Goal: Communication & Community: Answer question/provide support

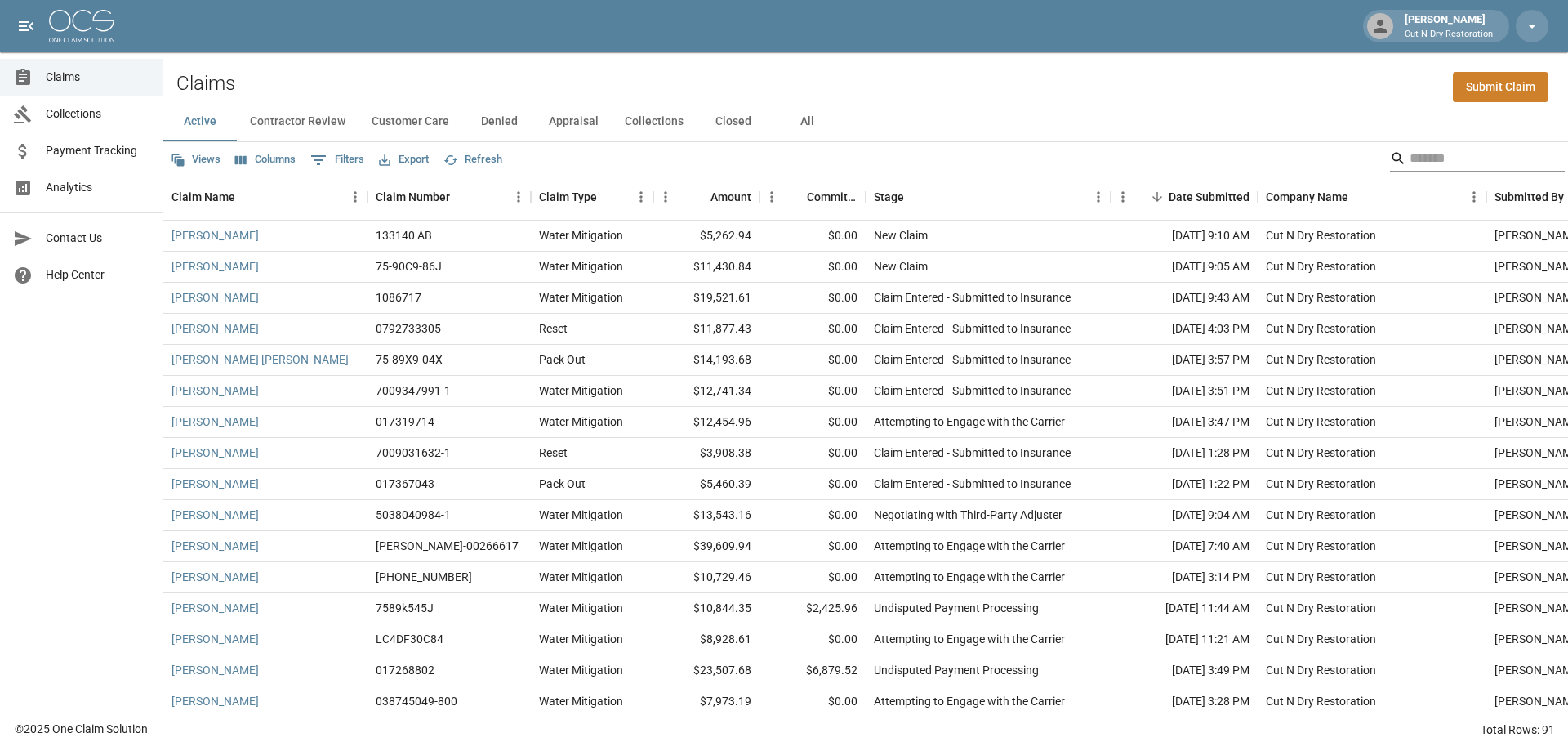
click at [1437, 163] on input "Search" at bounding box center [1474, 158] width 131 height 26
click at [1353, 103] on div "Active Contractor Review Customer Care Denied Appraisal Collections Closed All" at bounding box center [866, 121] width 1405 height 39
click at [1439, 155] on input "Search" at bounding box center [1474, 158] width 131 height 26
click at [806, 131] on button "All" at bounding box center [807, 121] width 73 height 39
click at [1409, 160] on input "Search" at bounding box center [1474, 158] width 131 height 26
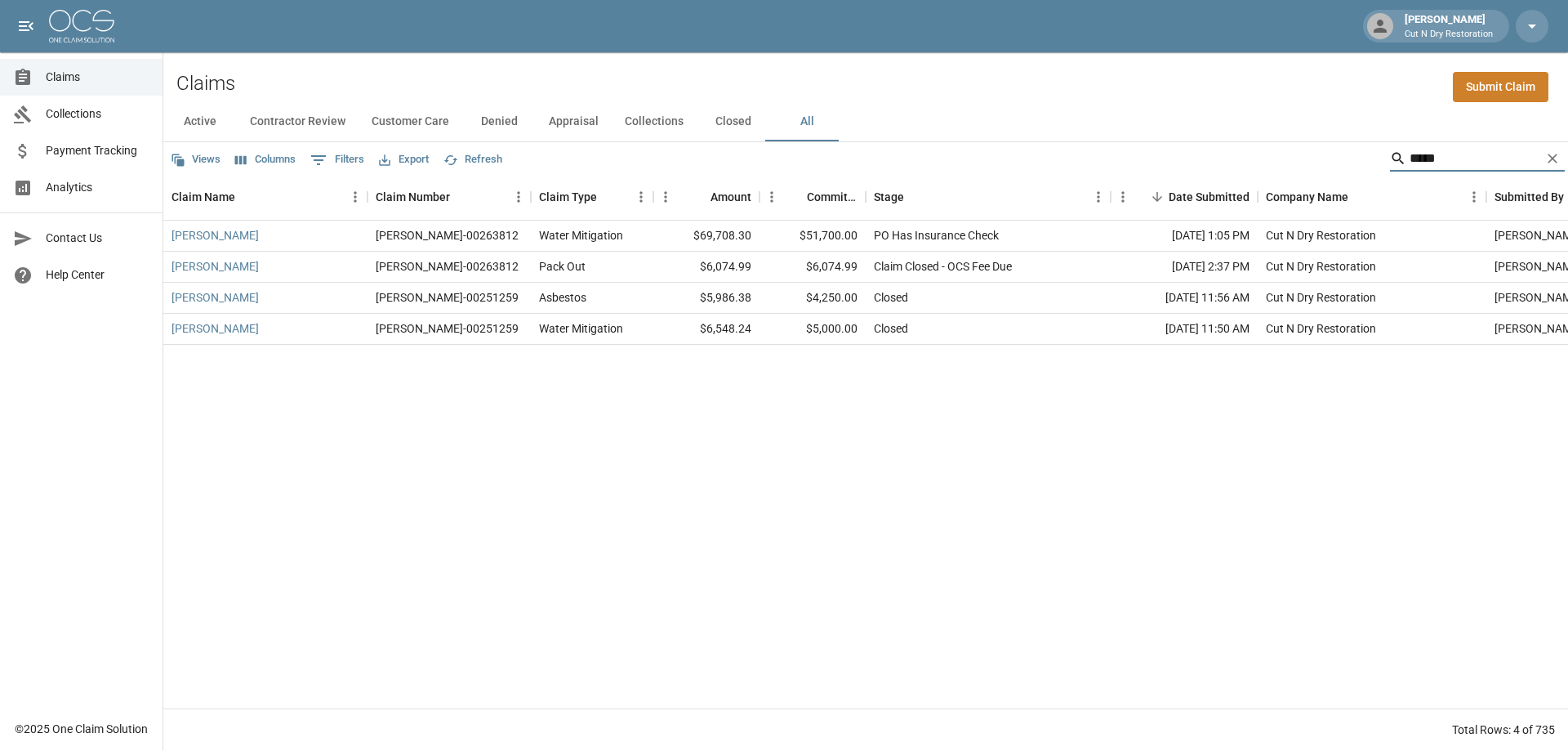
type input "*****"
click at [220, 244] on div "[PERSON_NAME]" at bounding box center [266, 236] width 205 height 31
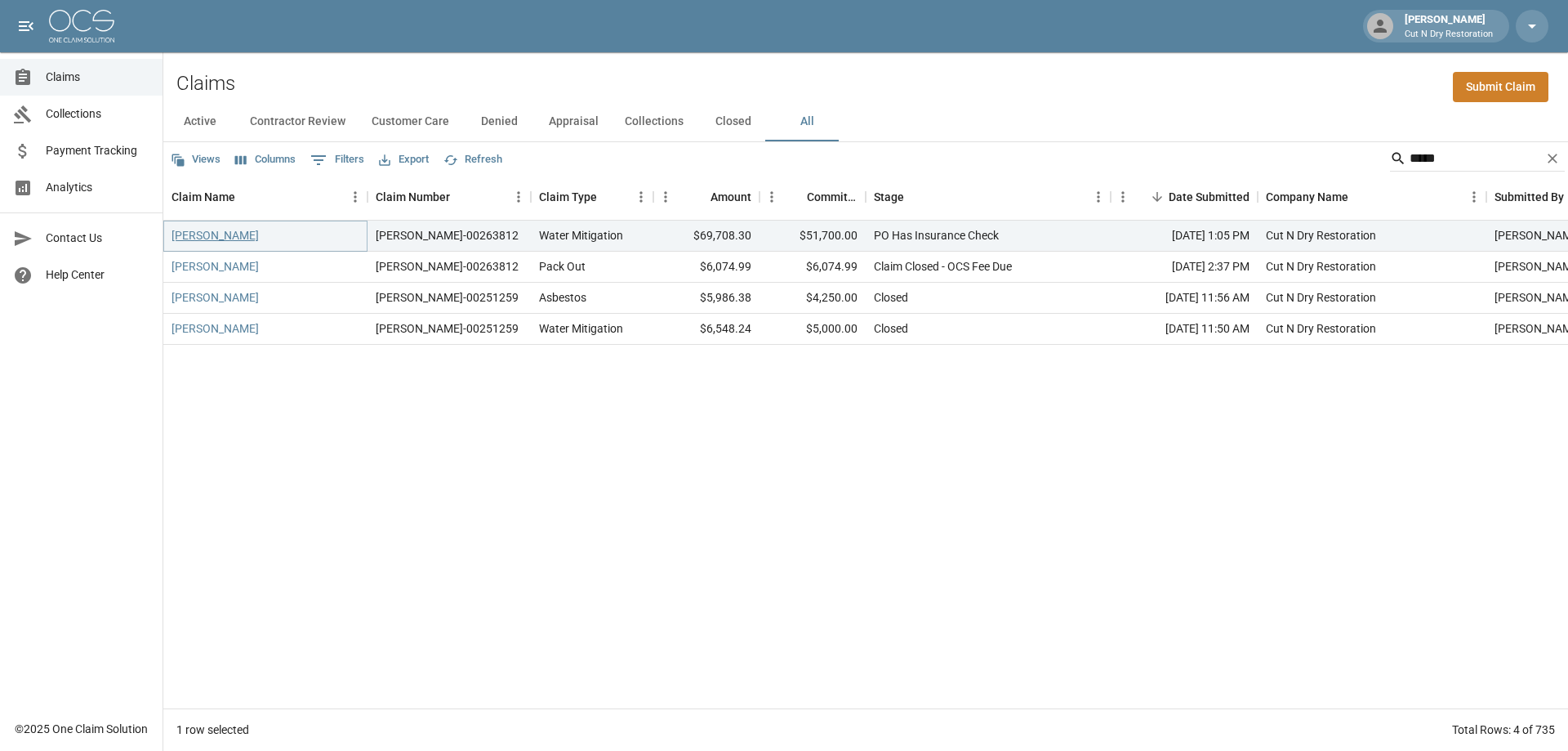
click at [207, 241] on link "[PERSON_NAME]" at bounding box center [215, 236] width 88 height 17
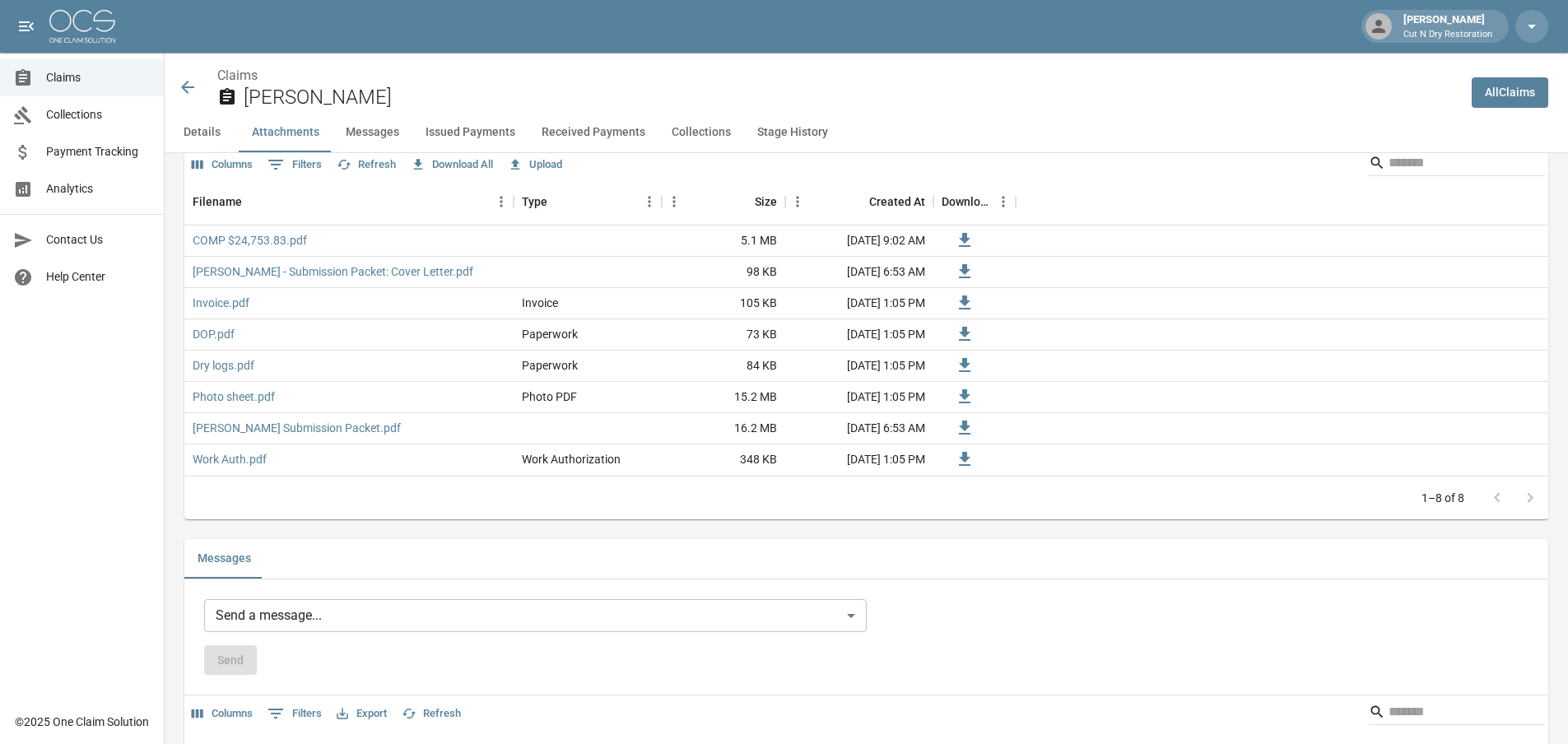
scroll to position [1317, 0]
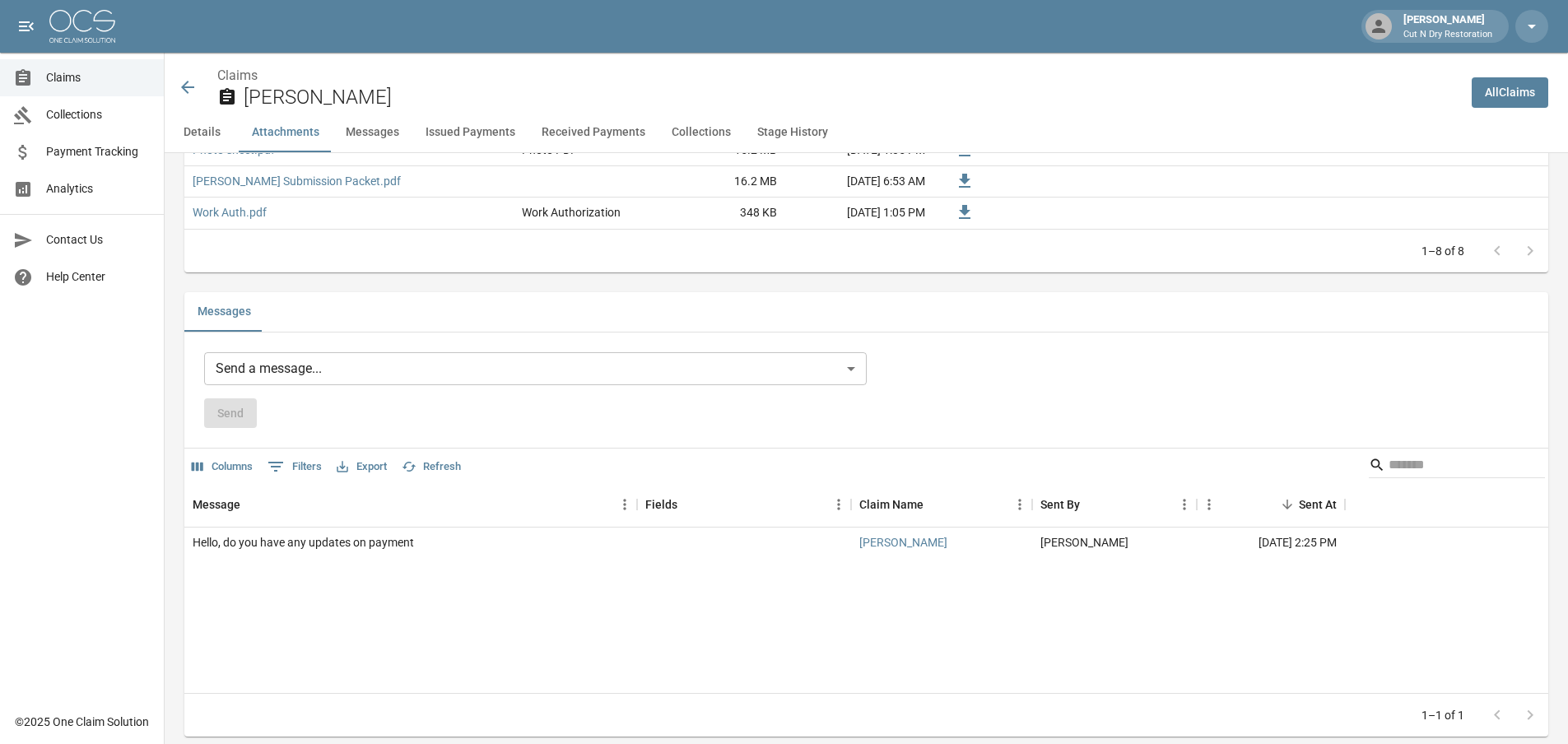
click at [397, 385] on div "Send a message... ​ Send" at bounding box center [535, 391] width 662 height 77
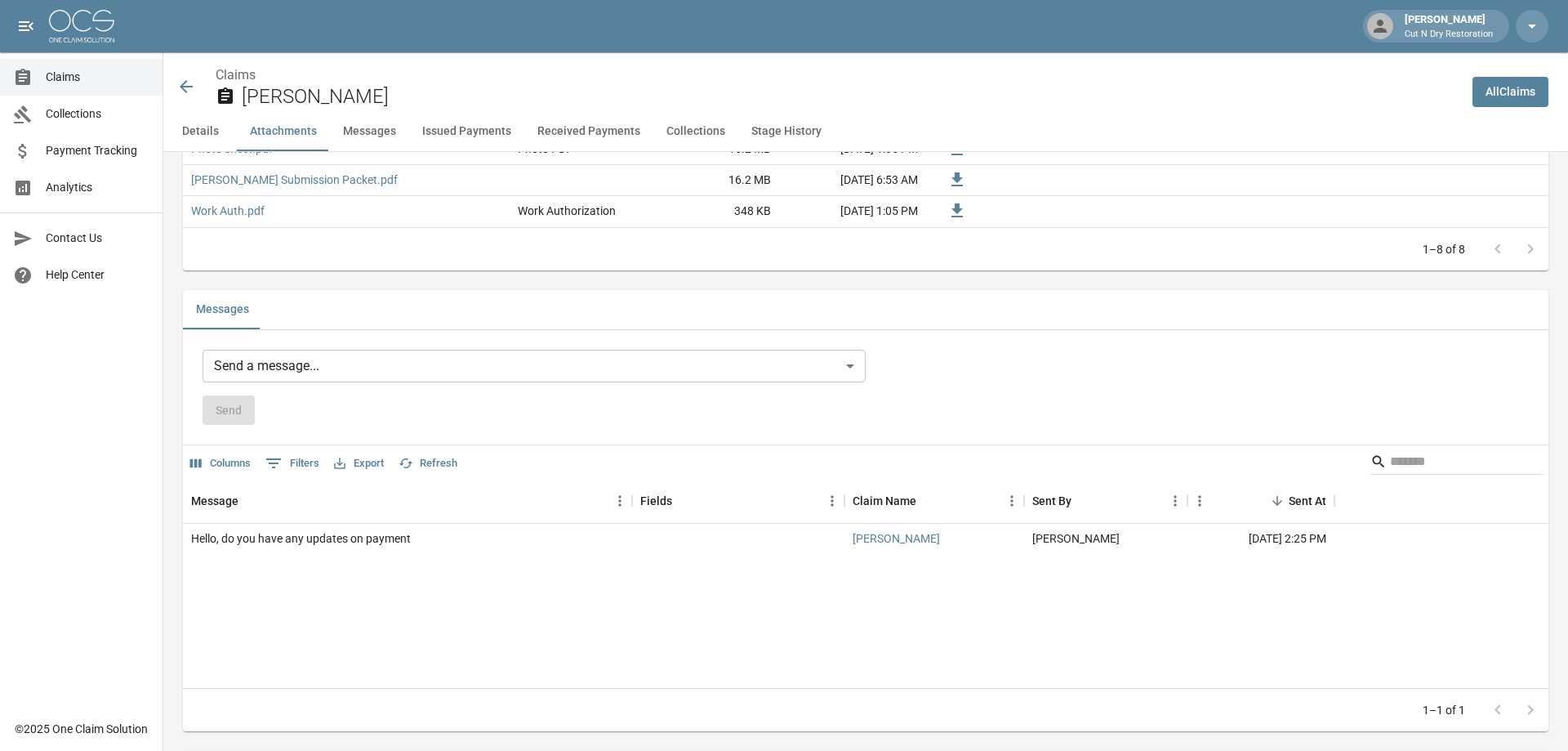
click at [395, 376] on body "[PERSON_NAME] Cut N Dry Restoration Claims Collections Payment Tracking Analyti…" at bounding box center [784, 469] width 1568 height 3554
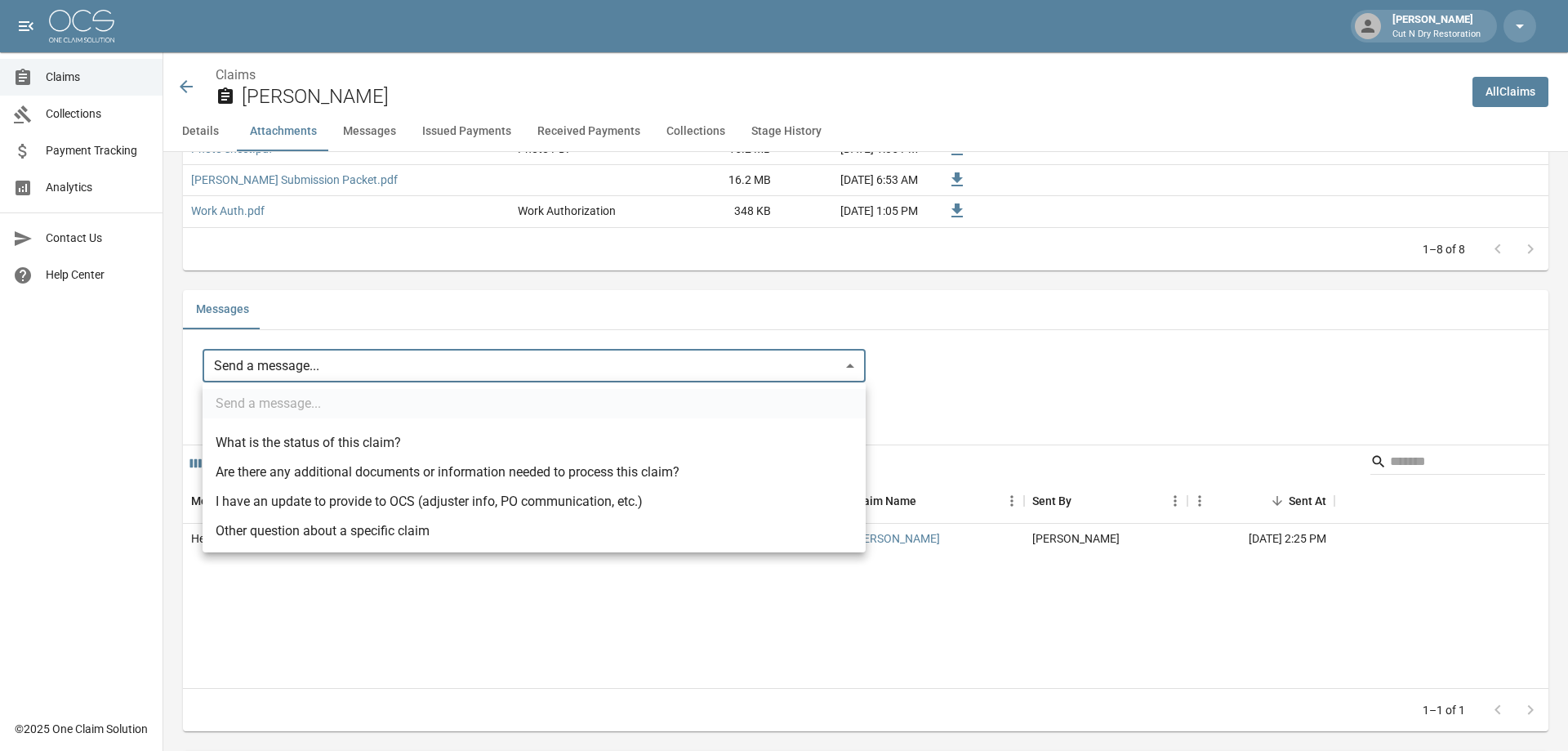
click at [338, 505] on li "I have an update to provide to OCS (adjuster info, PO communication, etc.)" at bounding box center [534, 501] width 663 height 29
type input "**********"
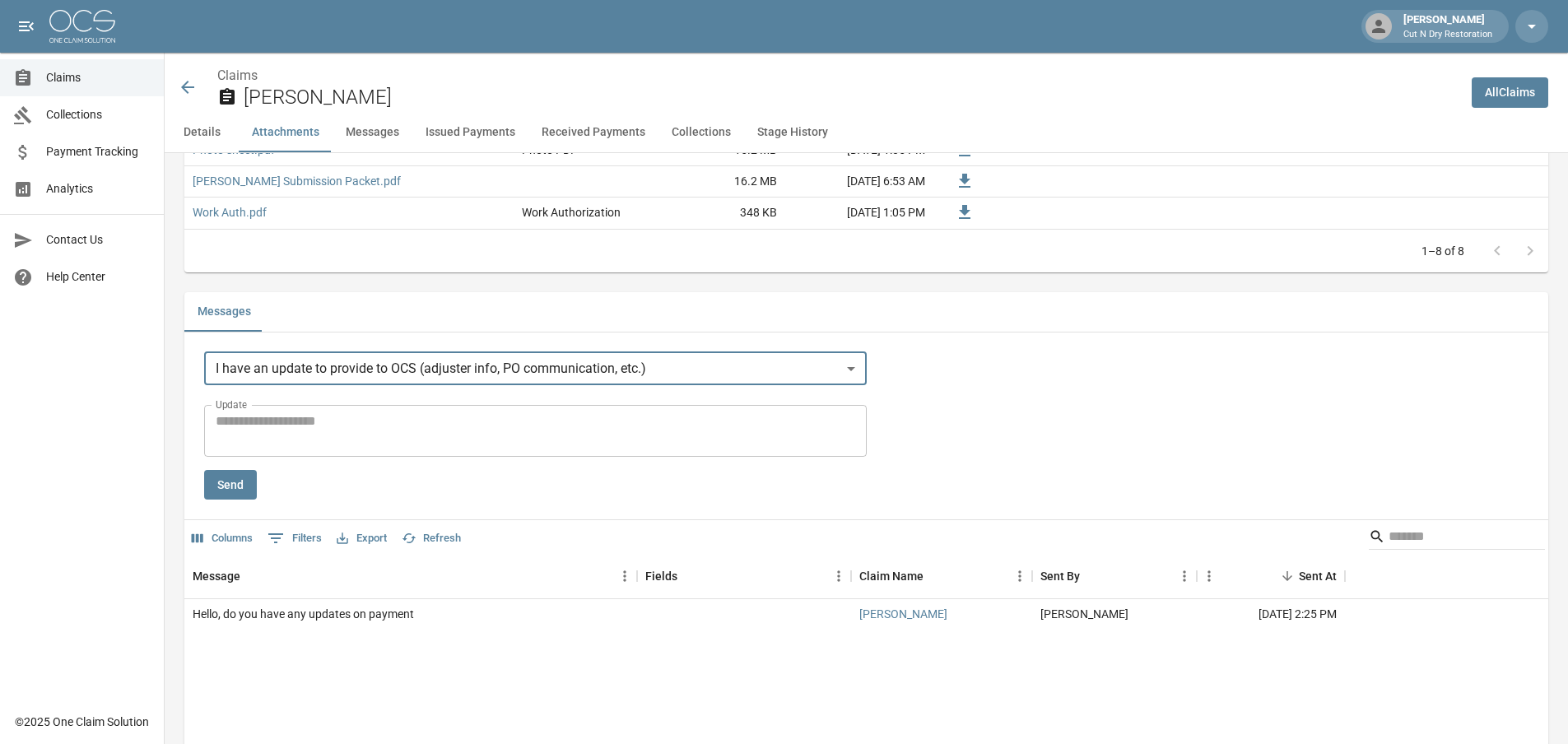
click at [364, 435] on textarea "Update" at bounding box center [535, 430] width 639 height 38
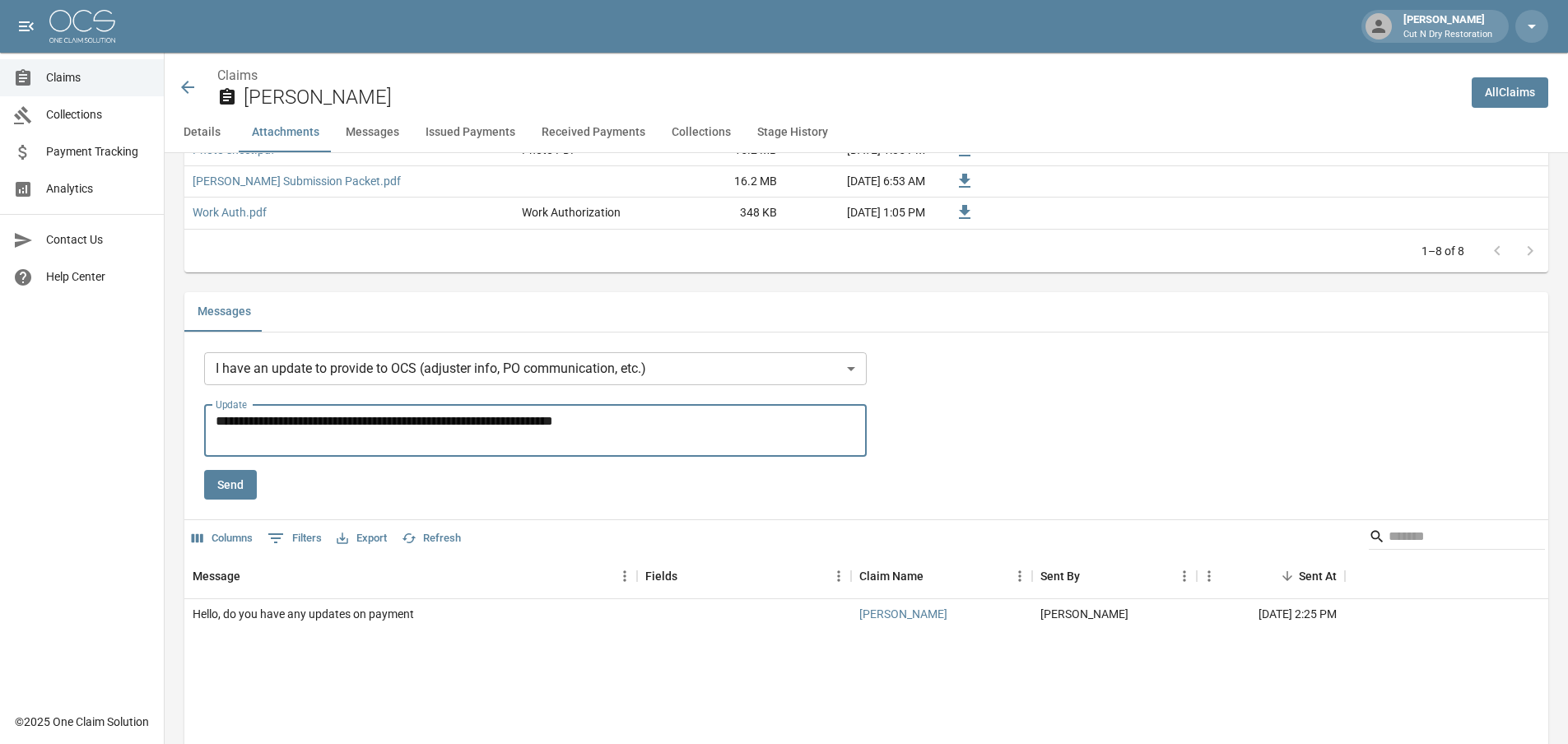
drag, startPoint x: 617, startPoint y: 426, endPoint x: 181, endPoint y: 417, distance: 436.1
click at [181, 417] on div "Details Claim Information Name [PERSON_NAME] Claim Number [PERSON_NAME]-0026381…" at bounding box center [856, 576] width 1383 height 3480
type textarea "**********"
drag, startPoint x: 242, startPoint y: 490, endPoint x: 254, endPoint y: 475, distance: 19.2
click at [246, 485] on button "Send" at bounding box center [230, 486] width 53 height 30
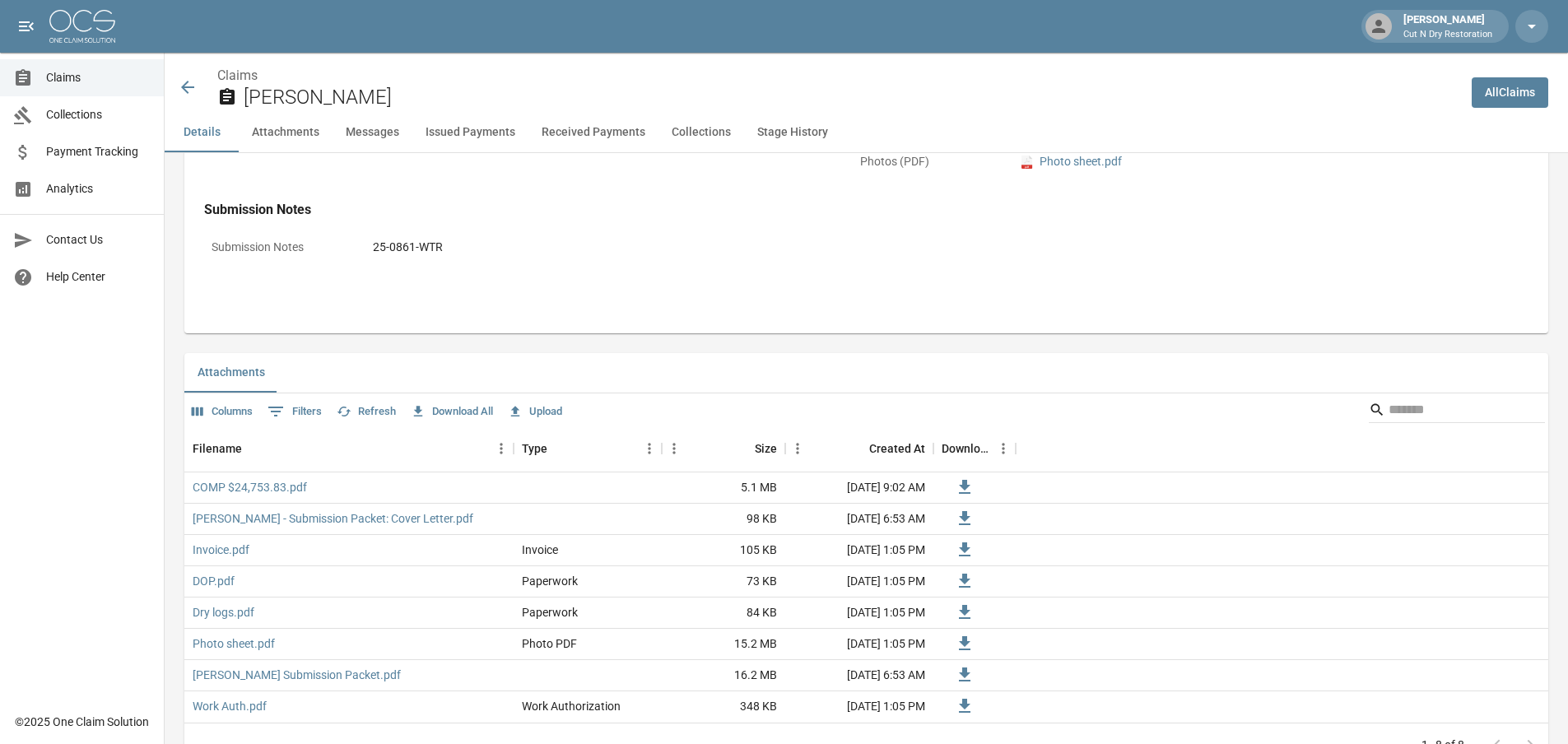
scroll to position [494, 0]
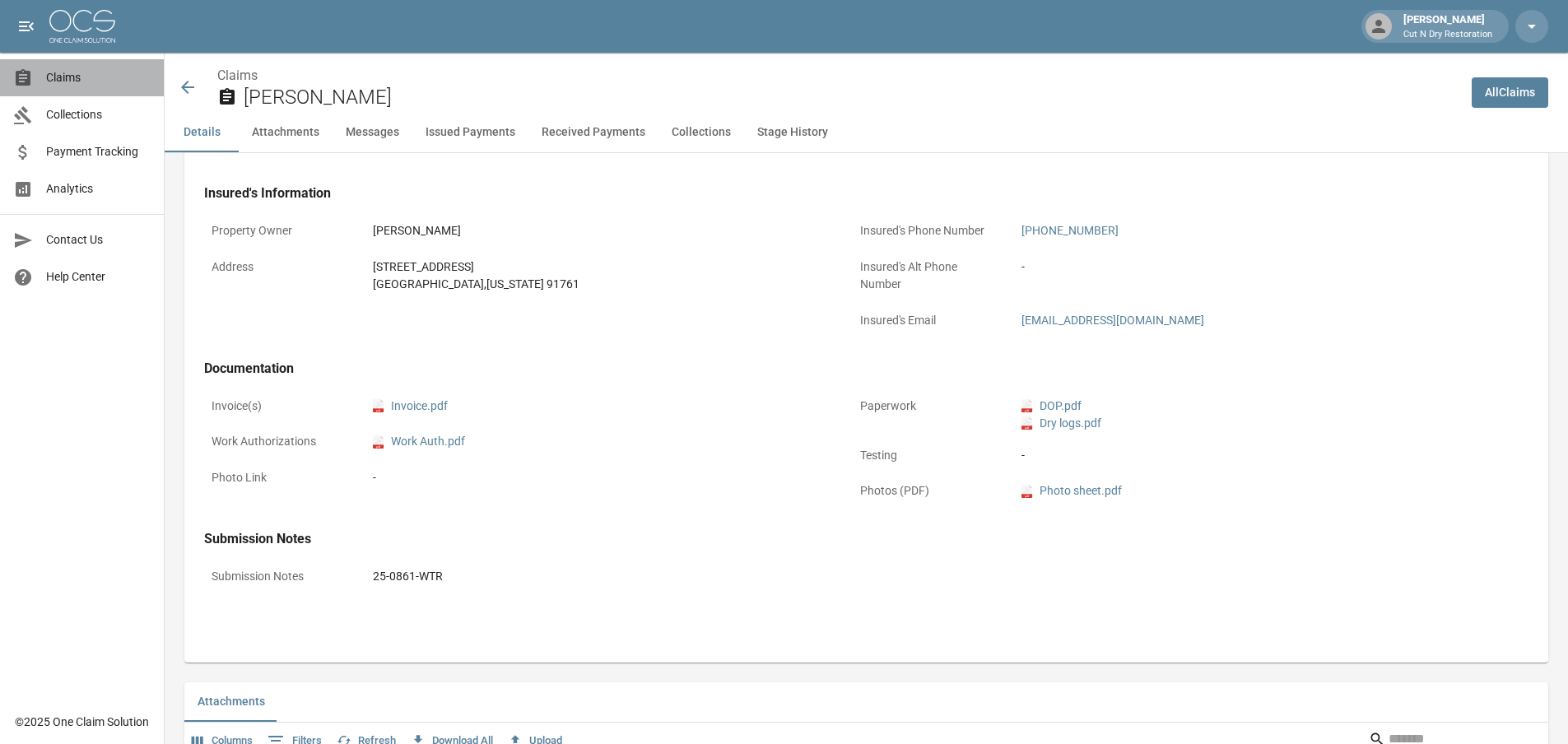
click at [125, 79] on span "Claims" at bounding box center [98, 77] width 104 height 18
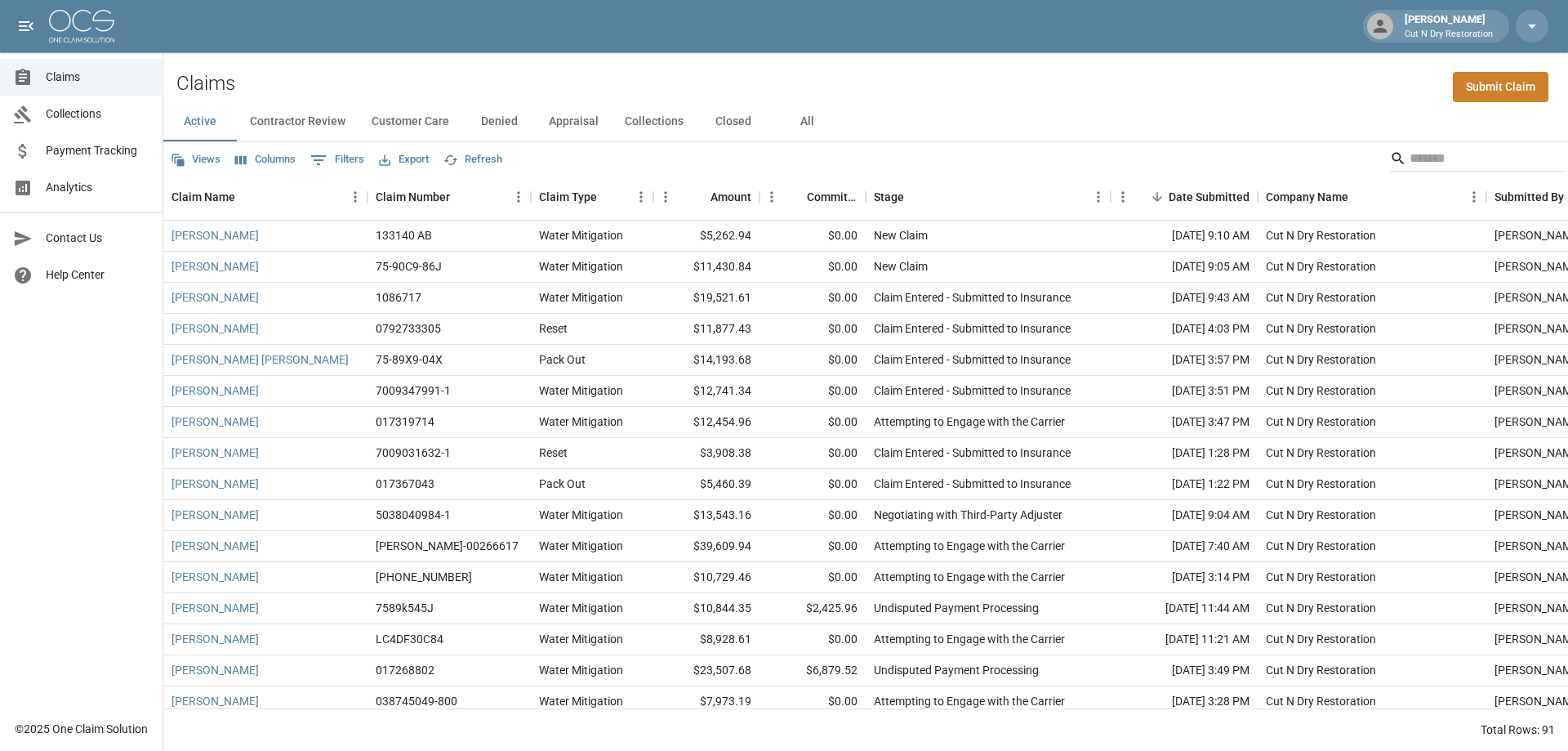
click at [120, 70] on span "Claims" at bounding box center [98, 77] width 104 height 18
click at [959, 202] on div "Stage" at bounding box center [980, 196] width 212 height 46
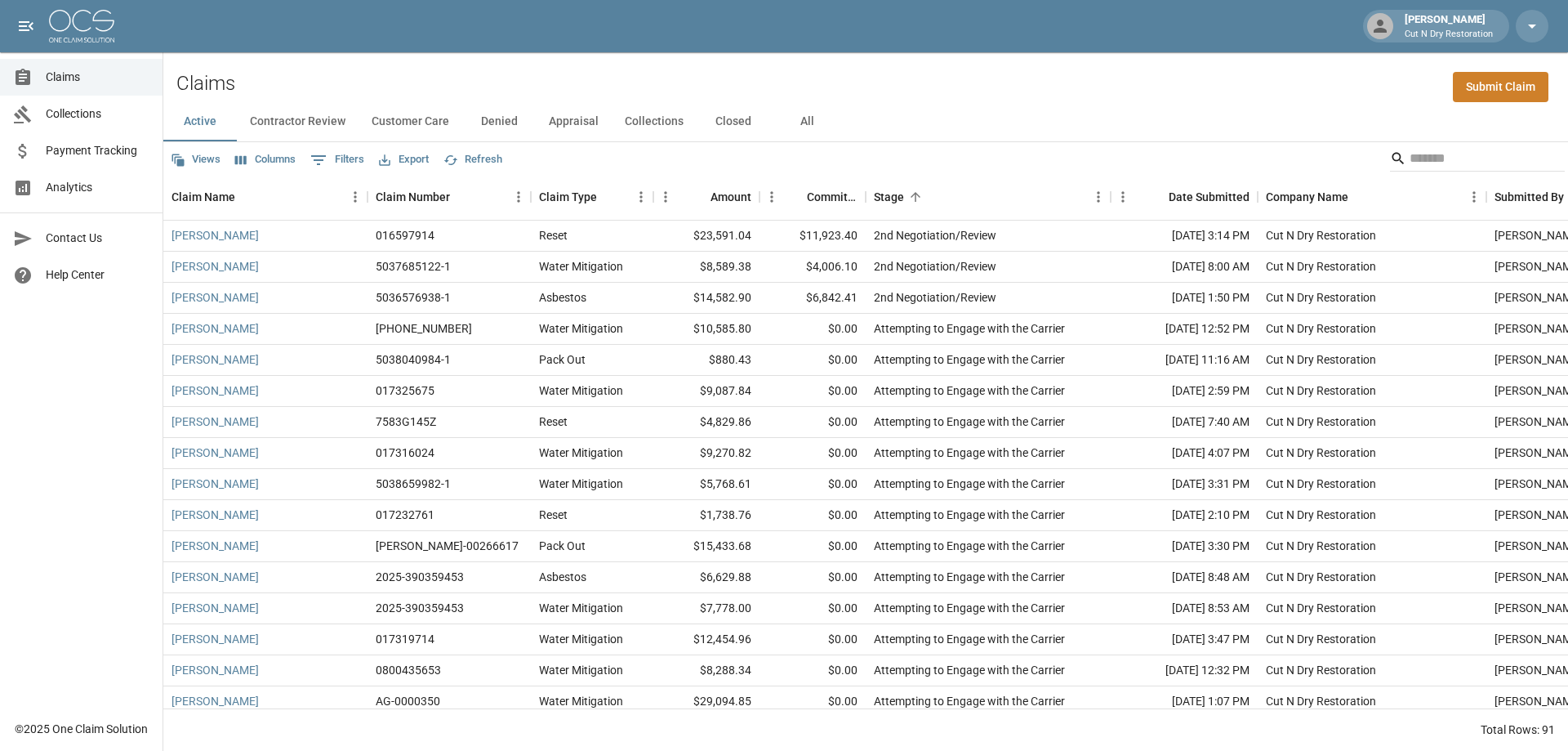
click at [733, 125] on button "Closed" at bounding box center [733, 121] width 73 height 39
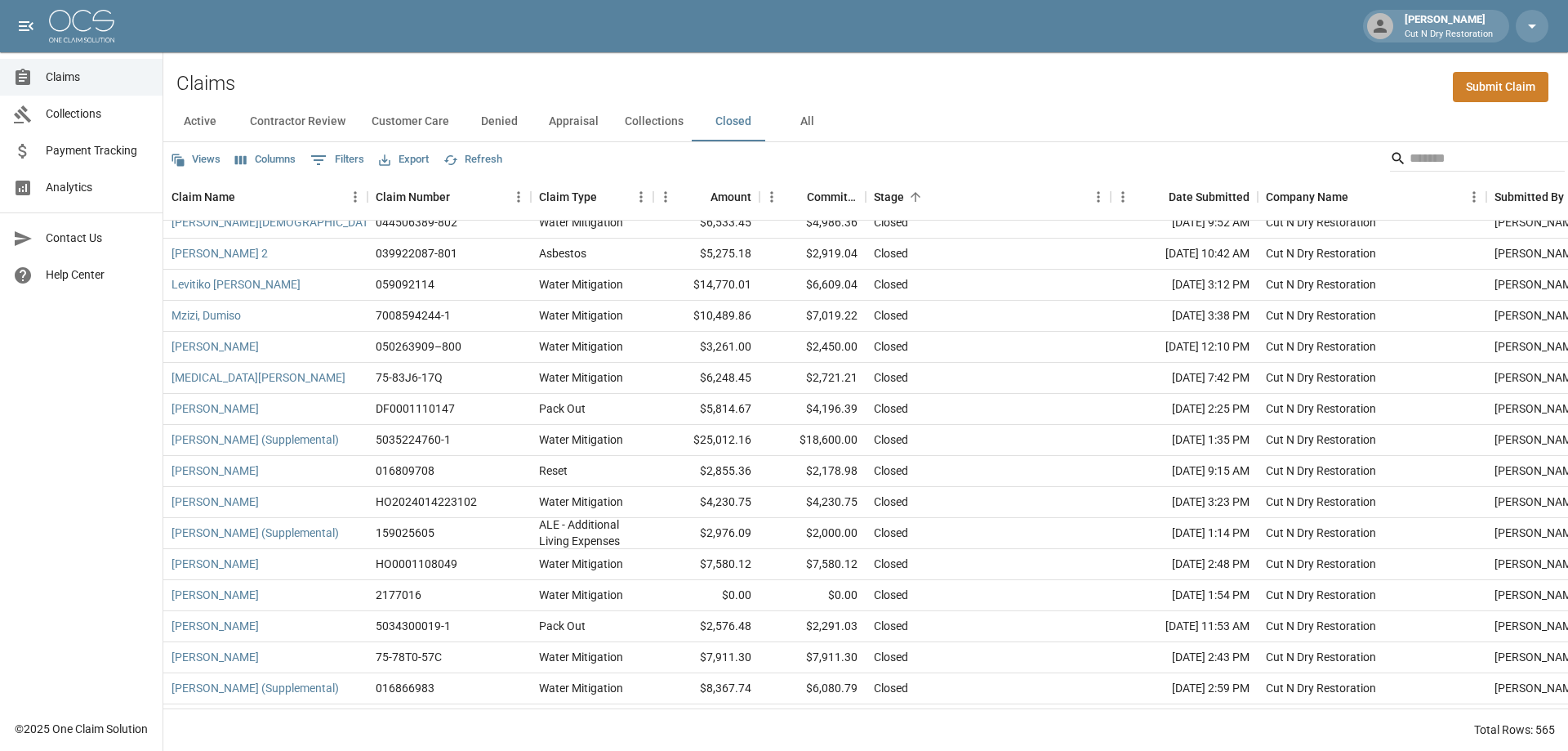
scroll to position [2288, 0]
